Goal: Transaction & Acquisition: Book appointment/travel/reservation

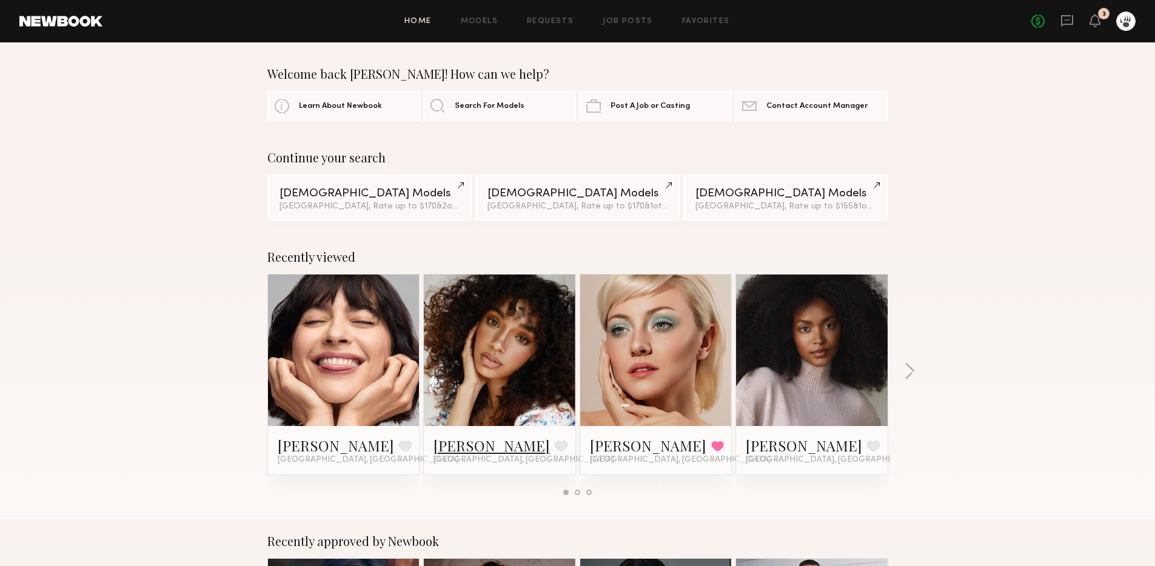
click at [453, 447] on link "[PERSON_NAME]" at bounding box center [492, 445] width 116 height 19
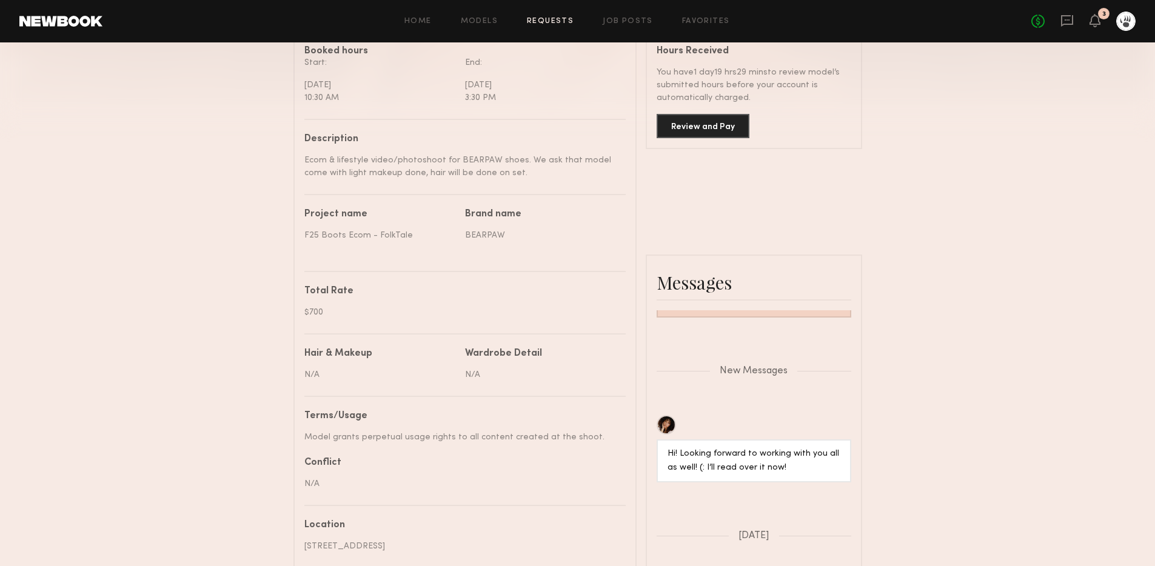
scroll to position [959, 0]
click at [713, 129] on button "Review and Pay" at bounding box center [703, 125] width 93 height 24
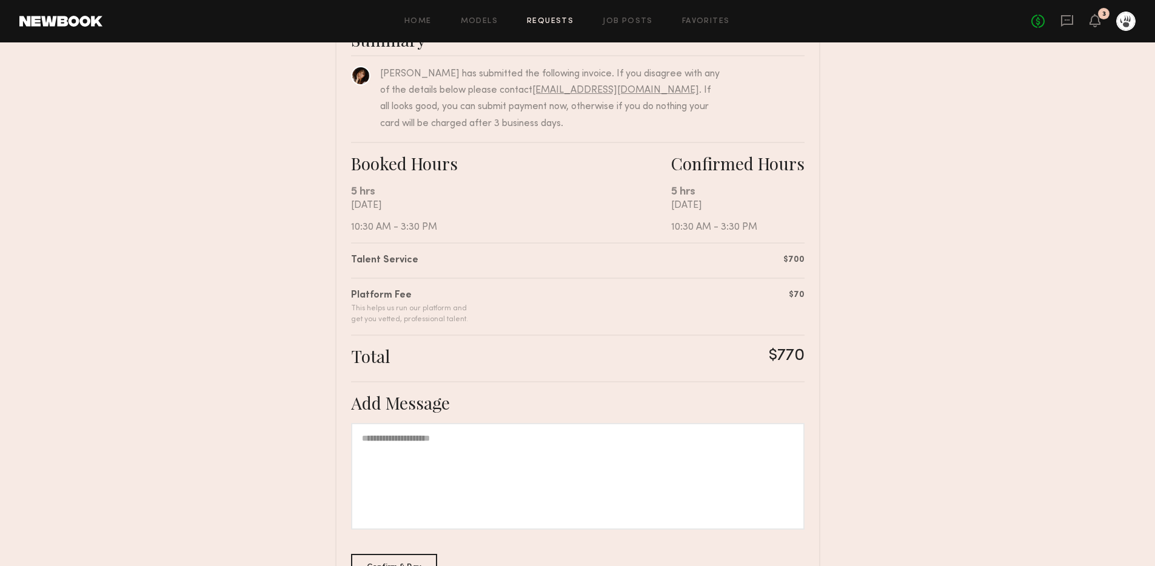
scroll to position [194, 0]
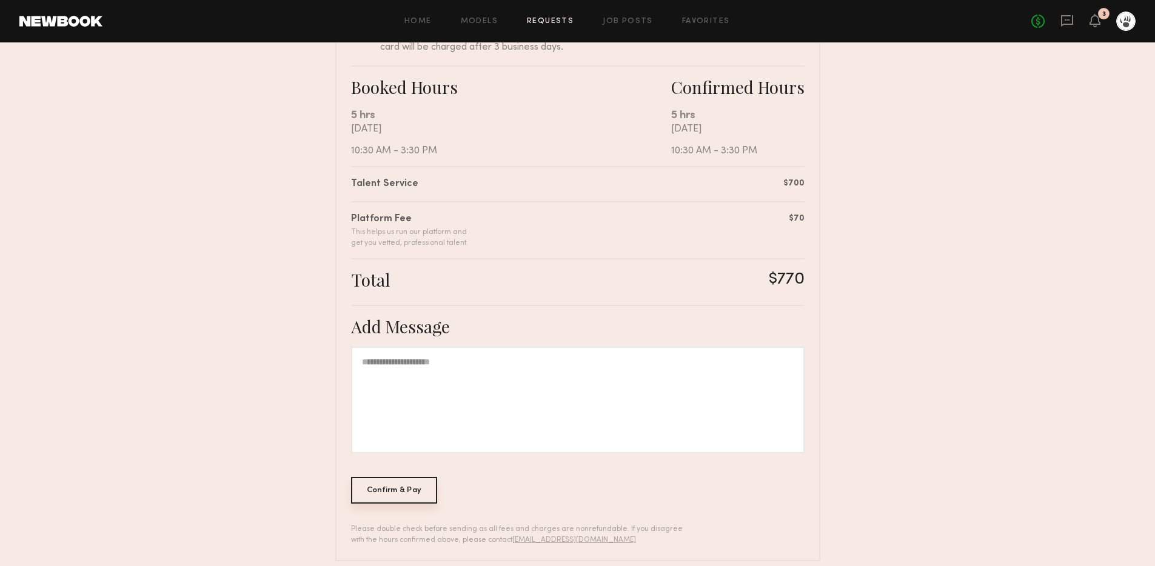
click at [429, 492] on div "Confirm & Pay" at bounding box center [394, 490] width 87 height 27
click at [1099, 23] on icon at bounding box center [1096, 20] width 10 height 8
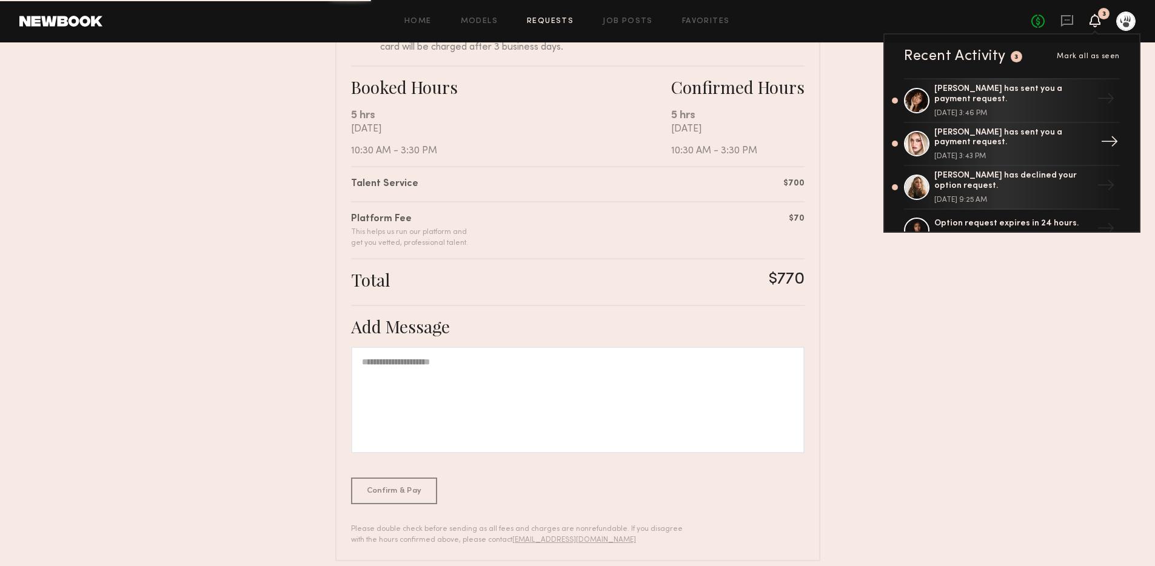
click at [1005, 146] on div "Charlotte G. has sent you a payment request." at bounding box center [1014, 138] width 158 height 21
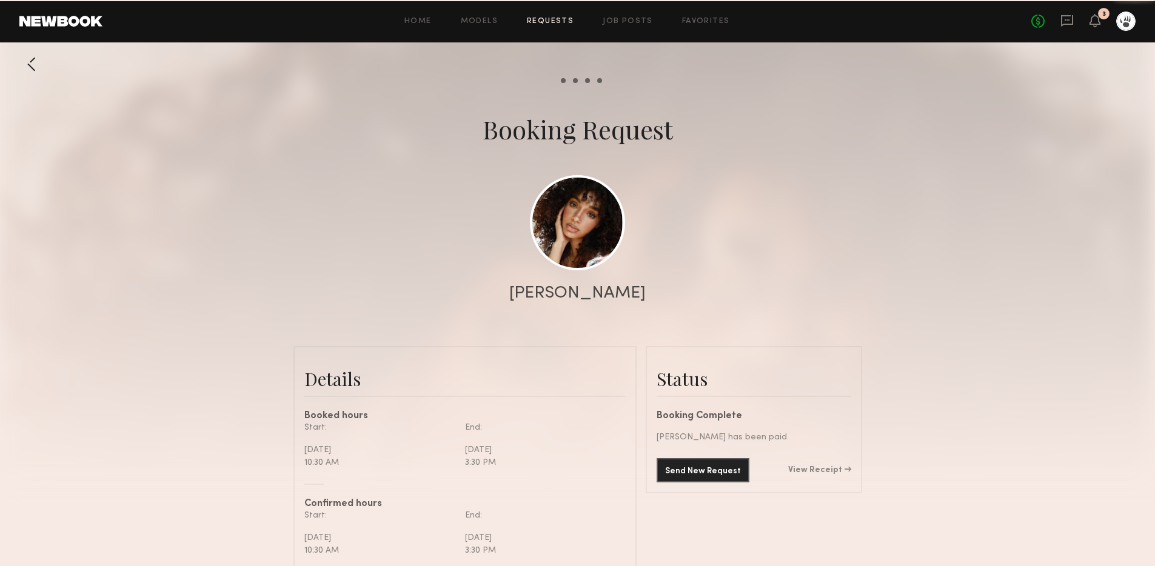
scroll to position [867, 0]
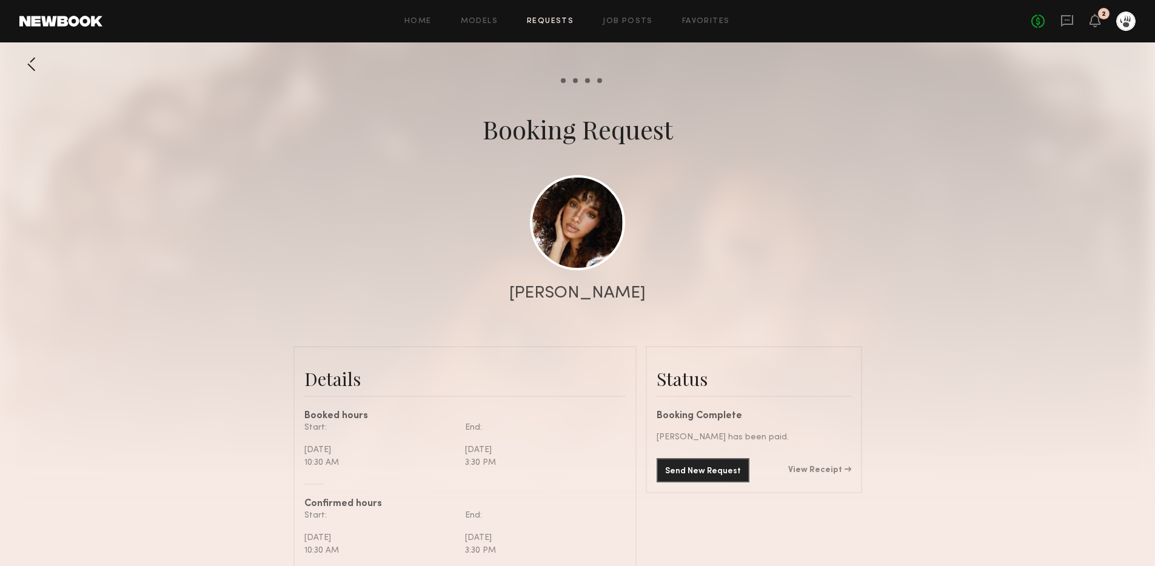
click at [1106, 15] on div "2" at bounding box center [1104, 14] width 12 height 12
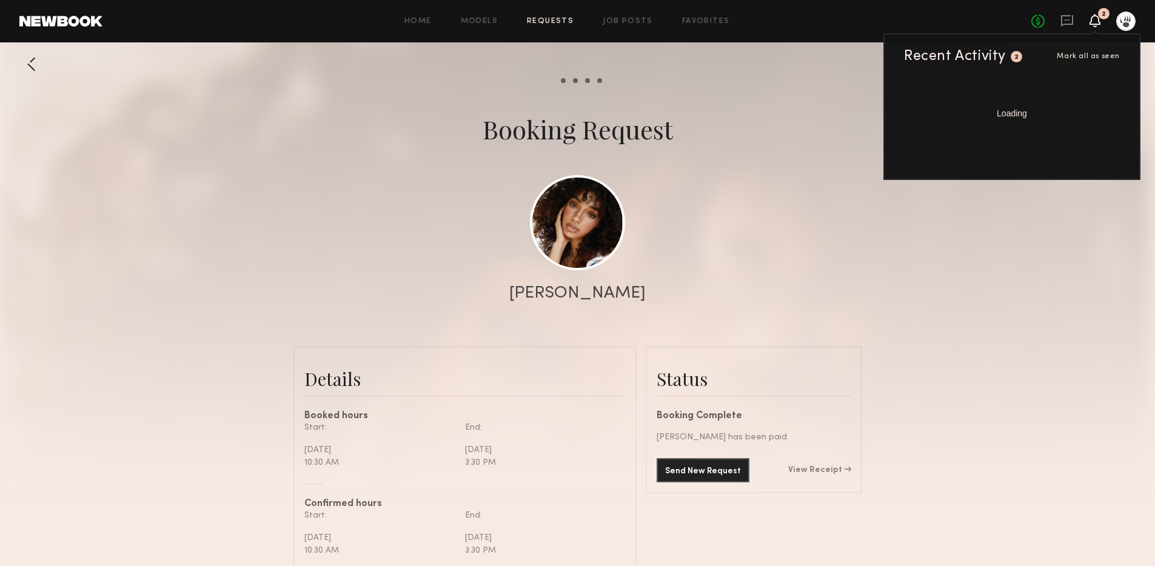
click at [1101, 18] on div "2" at bounding box center [1104, 14] width 12 height 12
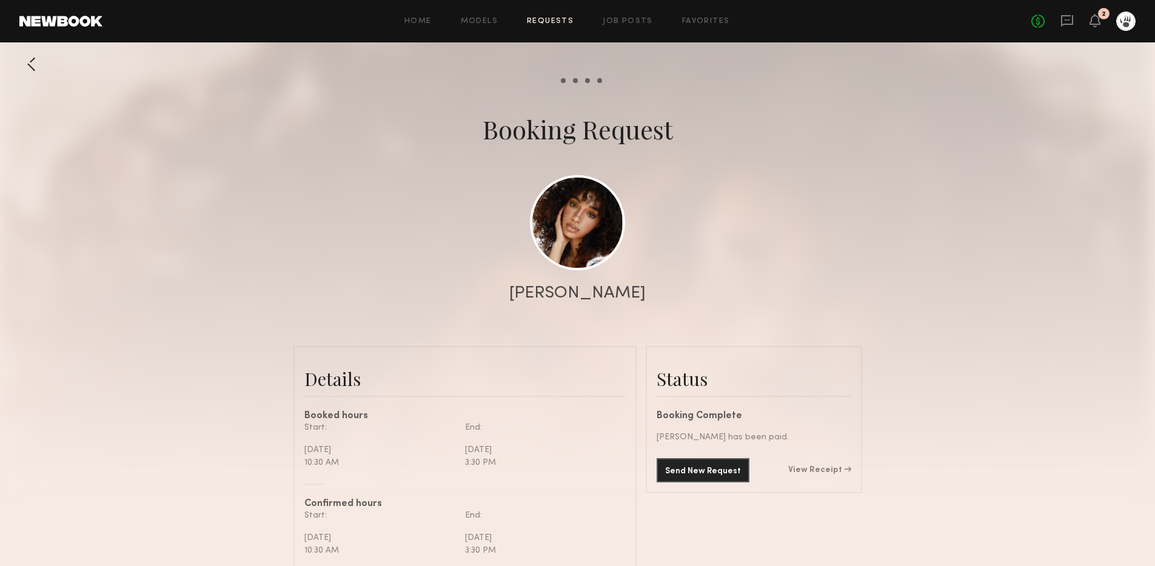
click at [1101, 19] on div "2" at bounding box center [1104, 14] width 12 height 12
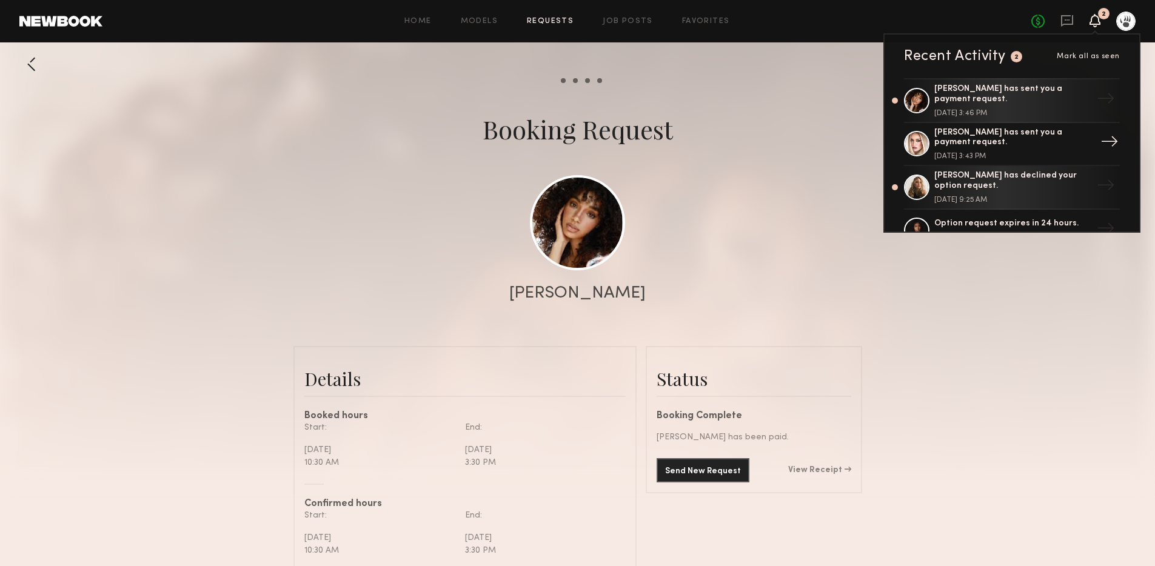
click at [1003, 150] on div "Charlotte G. has sent you a payment request. September 23, 2025 @ 3:43 PM" at bounding box center [1014, 144] width 158 height 33
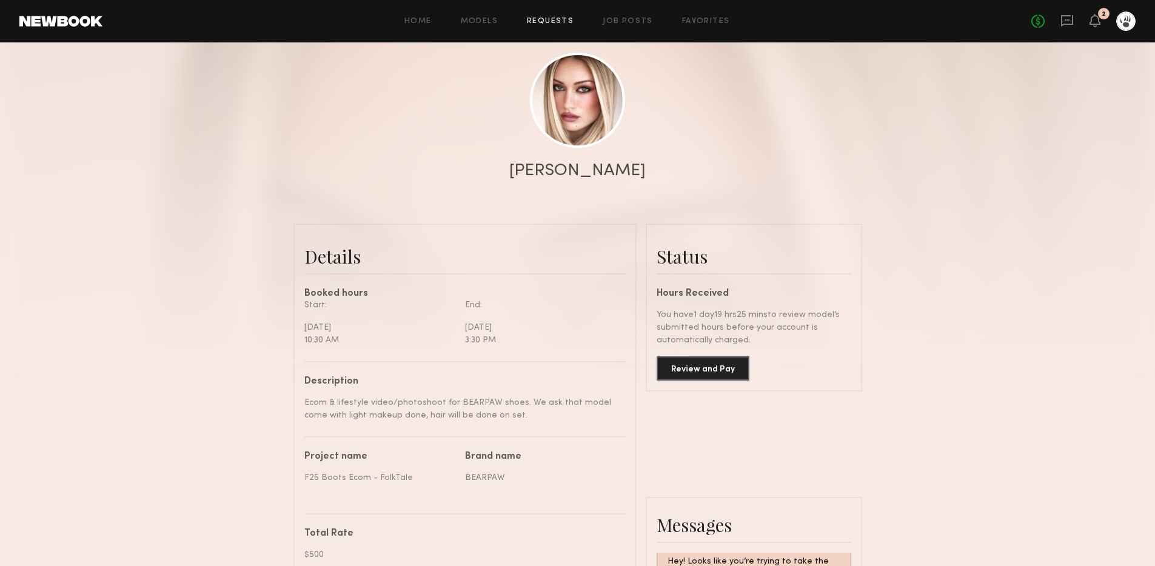
scroll to position [350, 0]
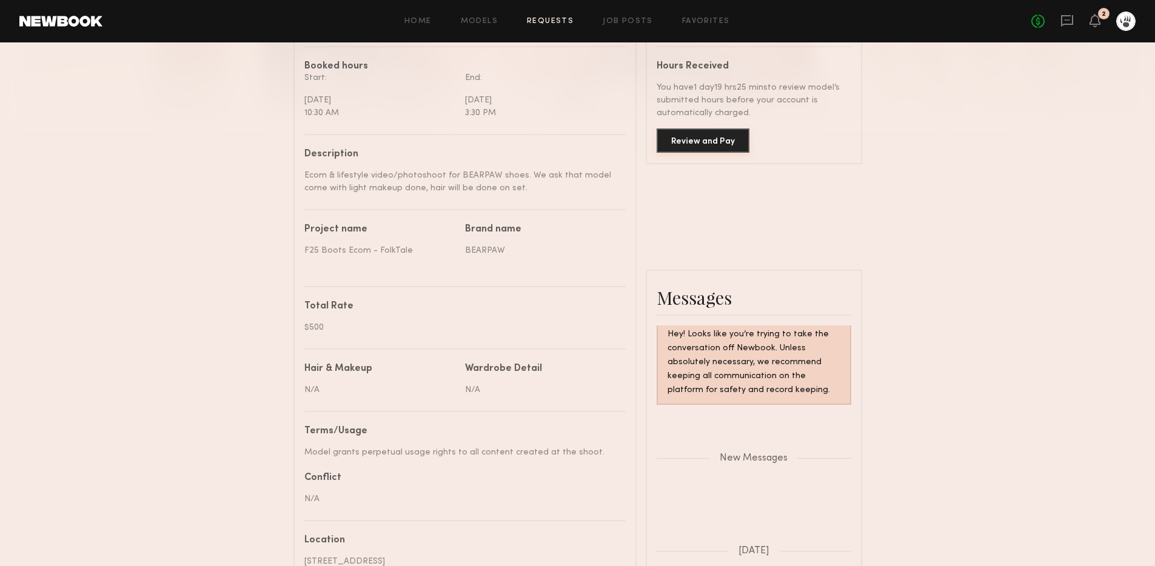
click at [684, 146] on button "Review and Pay" at bounding box center [703, 141] width 93 height 24
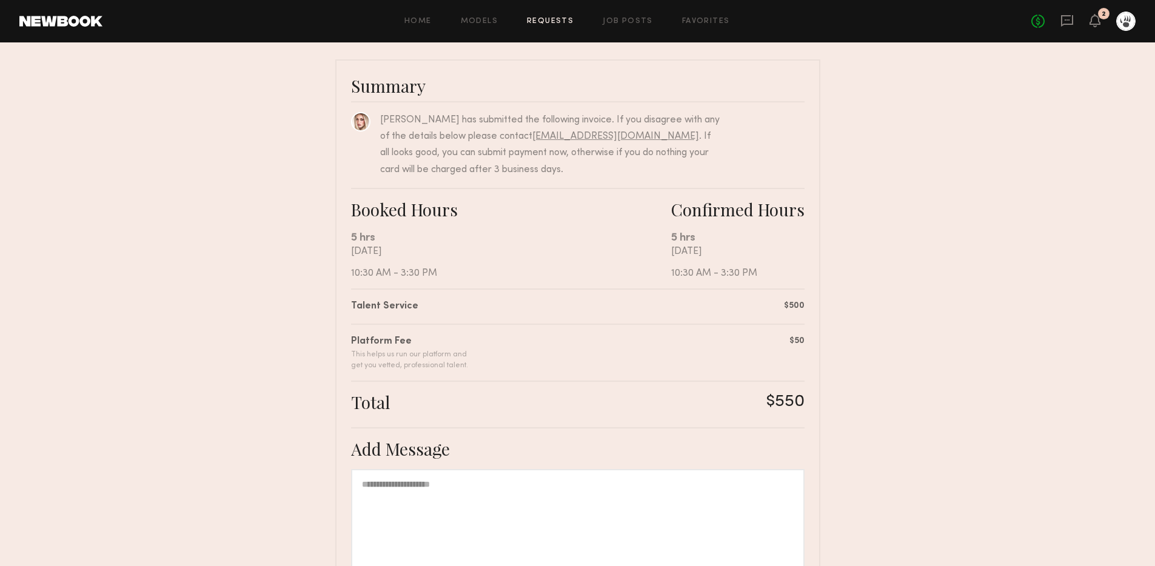
scroll to position [165, 0]
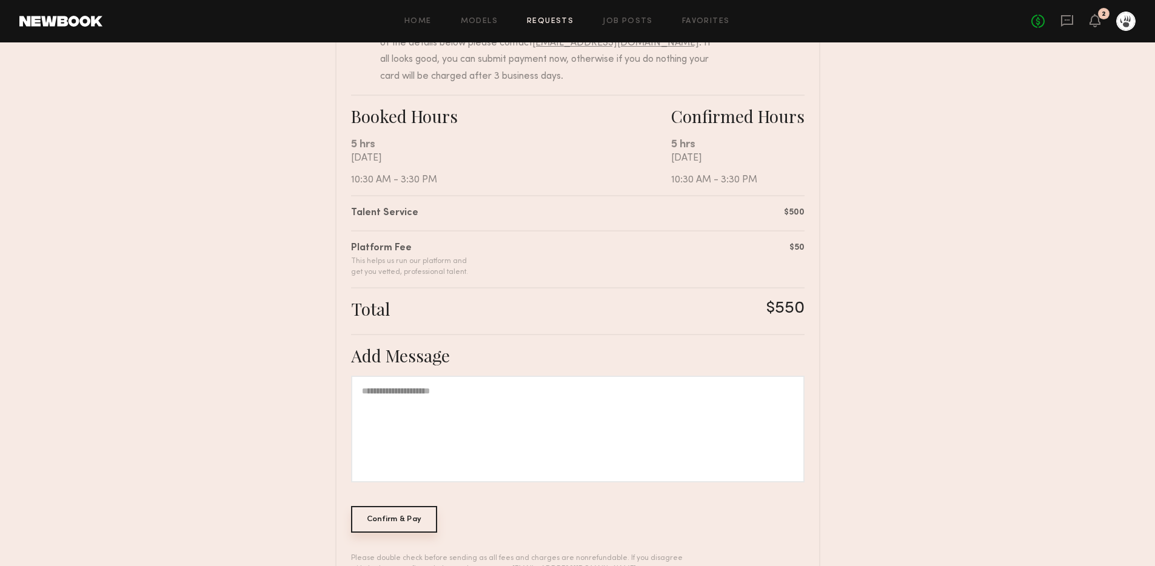
click at [381, 521] on div "Confirm & Pay" at bounding box center [394, 519] width 87 height 27
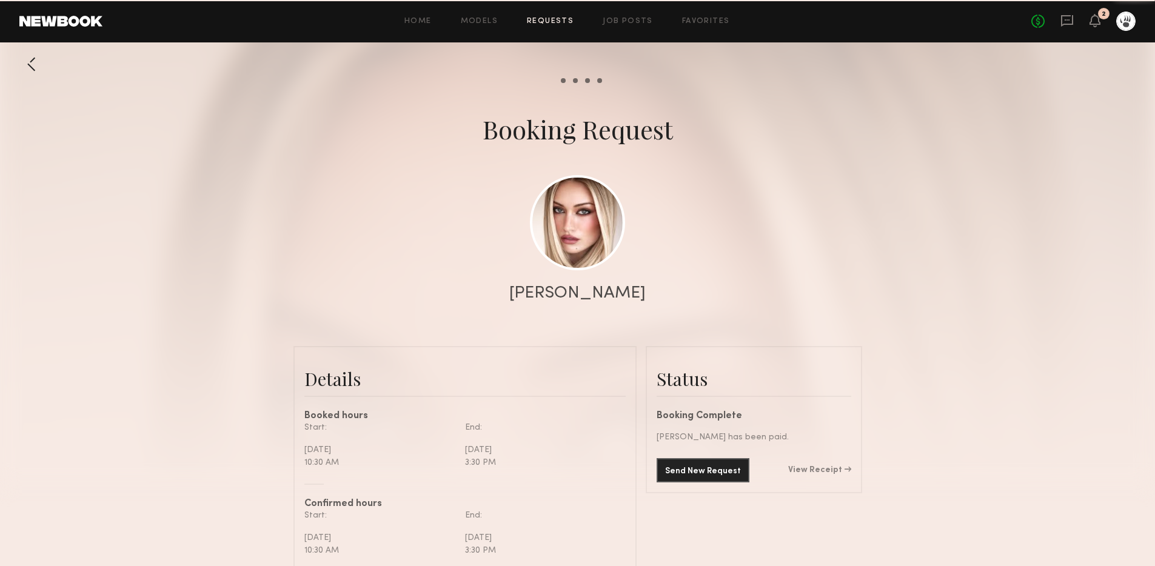
scroll to position [887, 0]
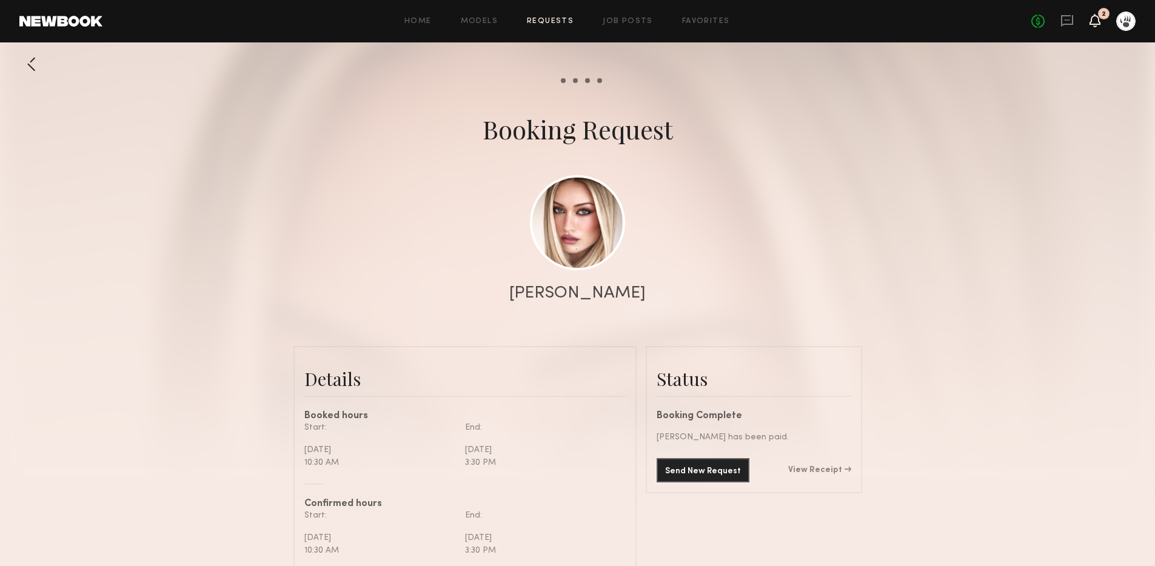
click at [1095, 21] on icon at bounding box center [1096, 20] width 10 height 8
